Goal: Information Seeking & Learning: Learn about a topic

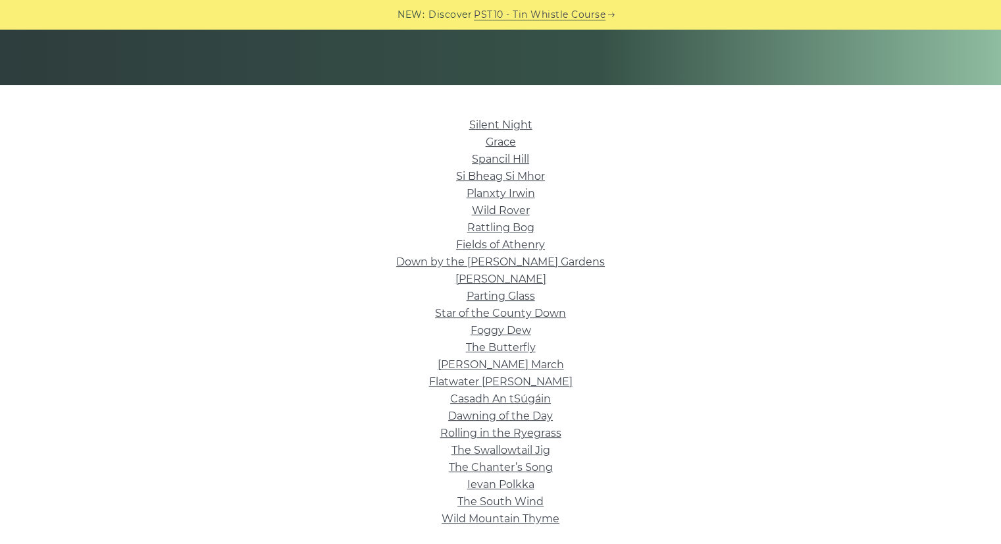
scroll to position [259, 0]
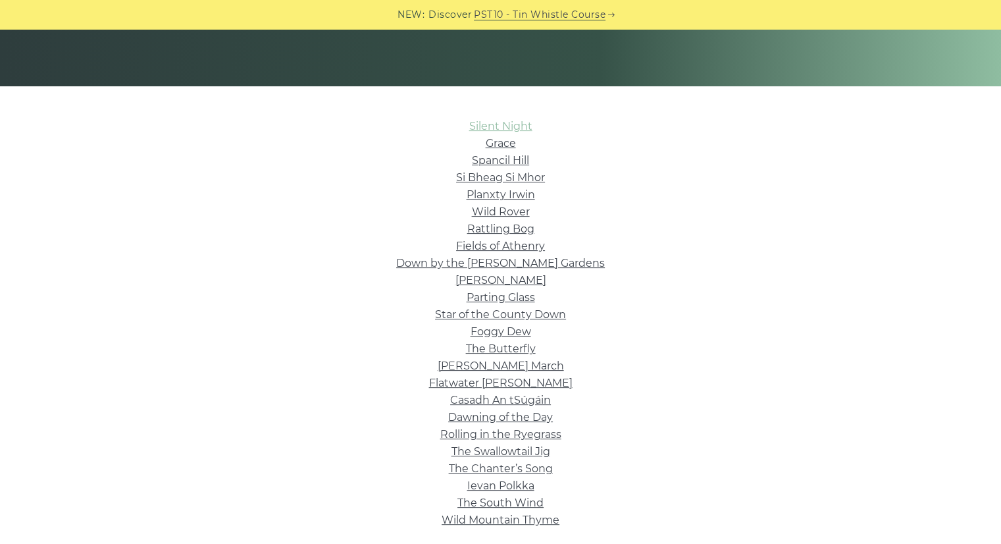
click at [519, 123] on link "Silent Night" at bounding box center [500, 126] width 63 height 13
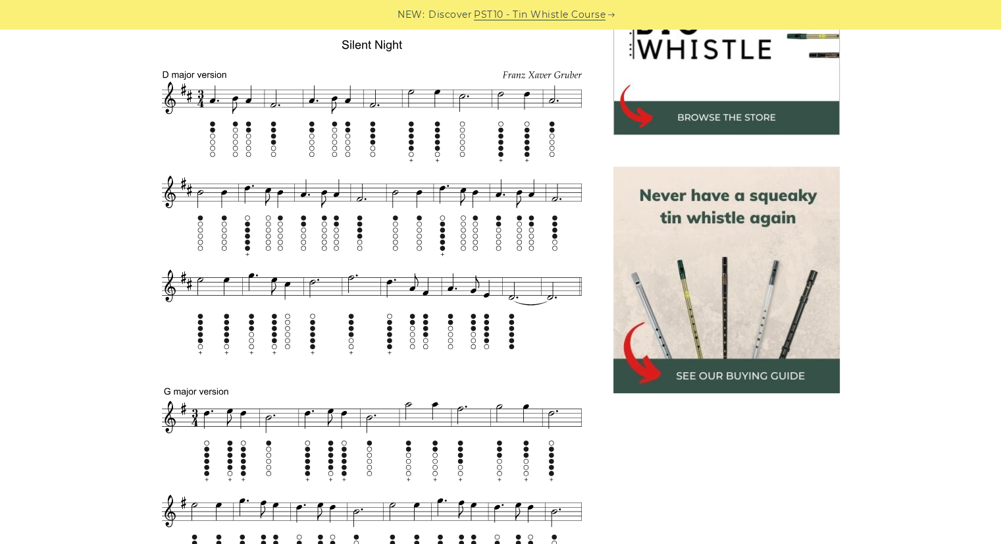
scroll to position [470, 0]
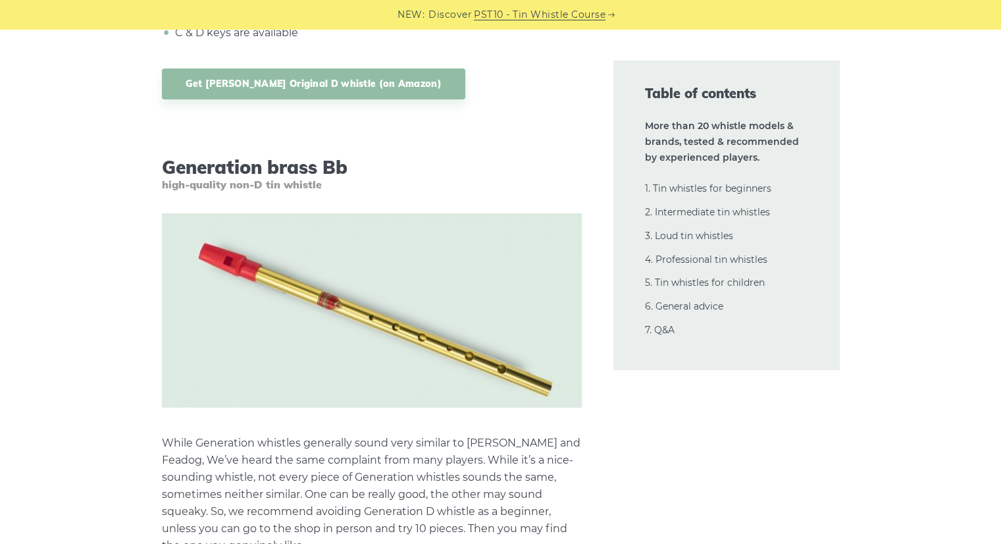
scroll to position [4944, 0]
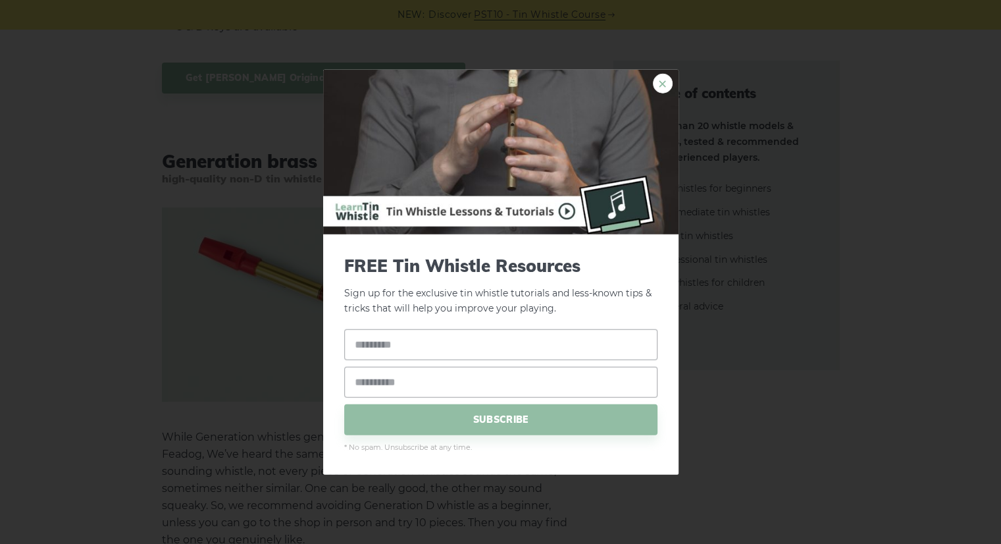
click at [664, 90] on link "×" at bounding box center [663, 84] width 20 height 20
